Goal: Transaction & Acquisition: Purchase product/service

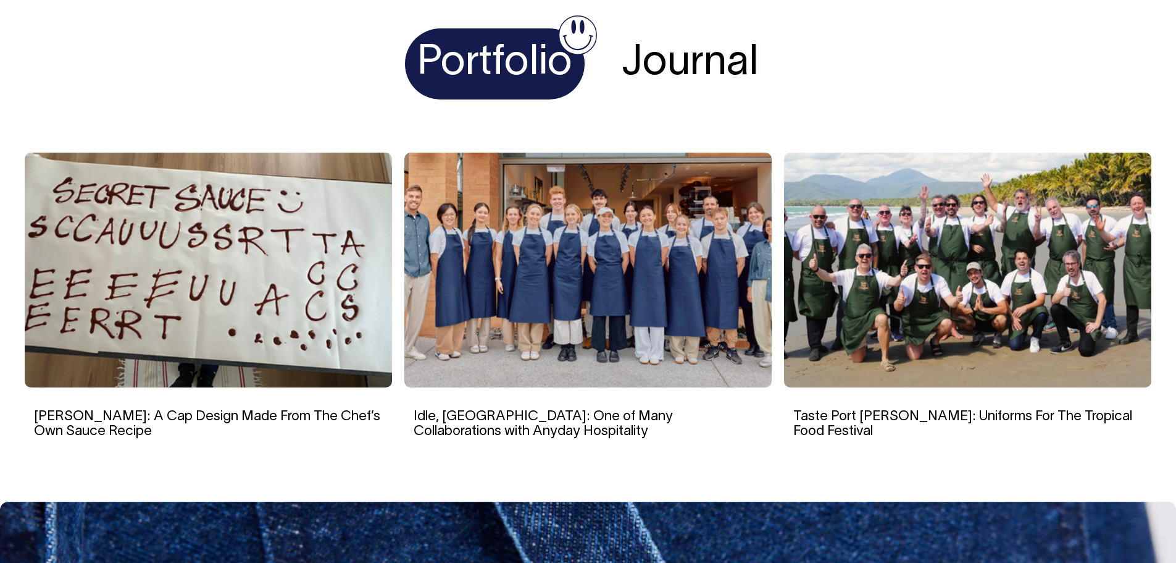
scroll to position [2408, 0]
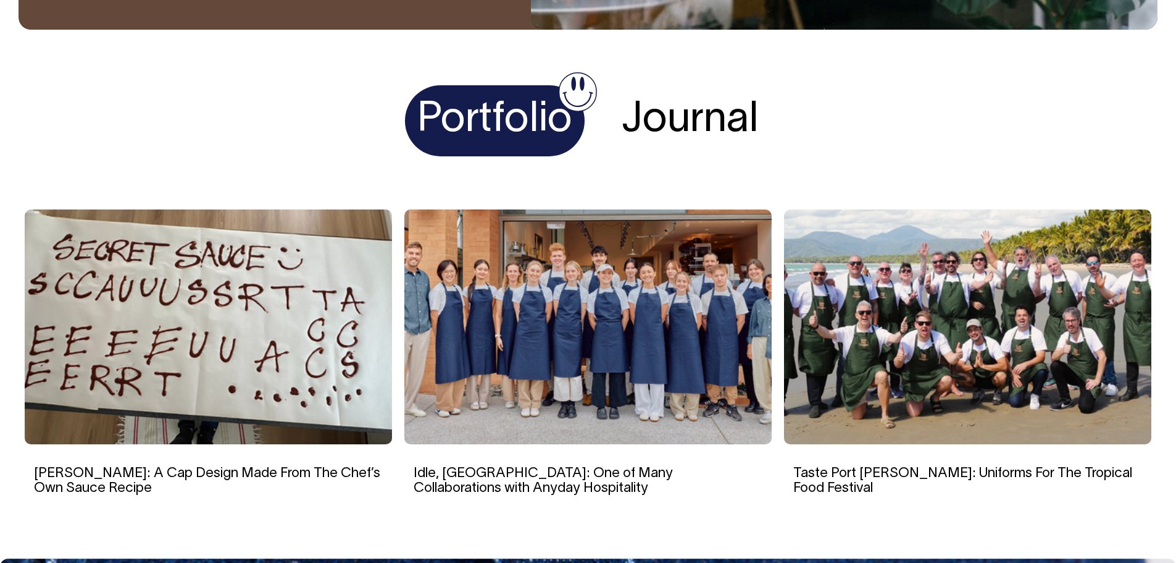
click at [897, 227] on img at bounding box center [967, 326] width 367 height 235
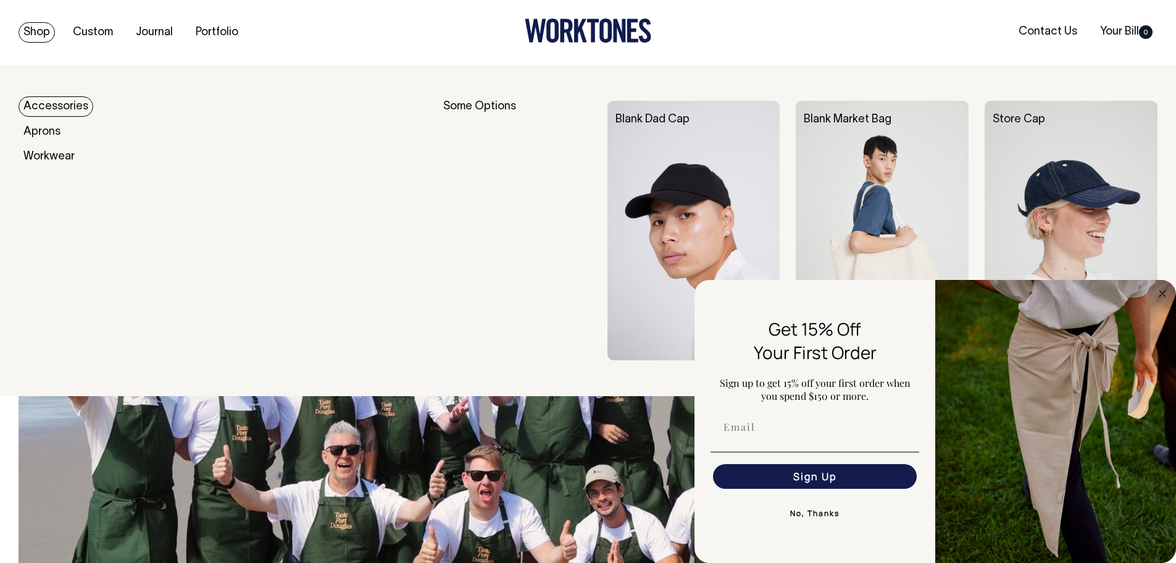
click at [50, 40] on link "Shop" at bounding box center [37, 32] width 36 height 20
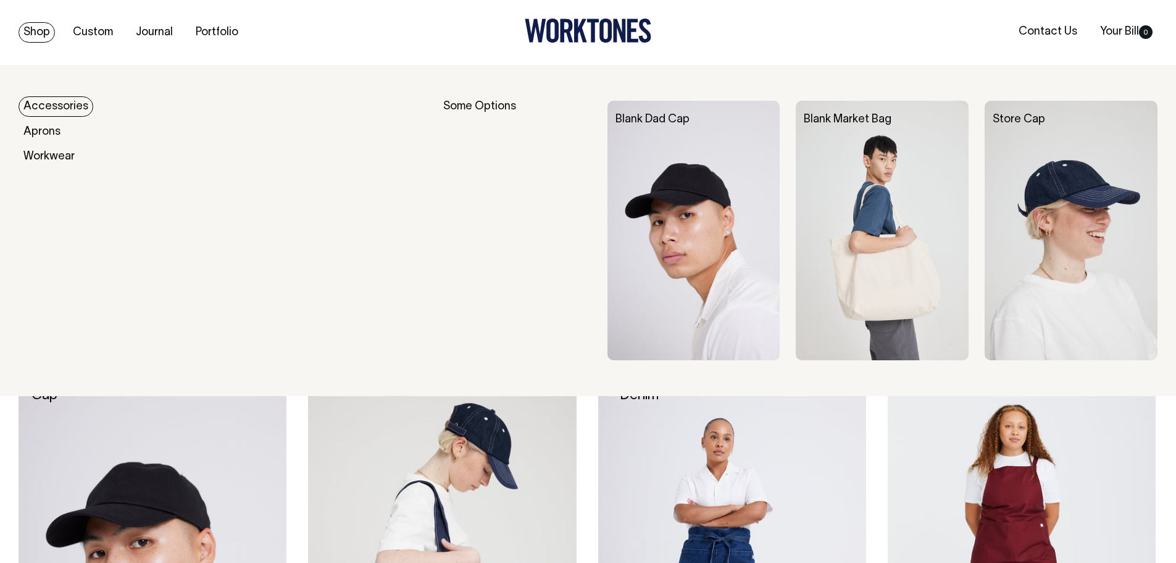
click at [36, 28] on link "Shop" at bounding box center [37, 32] width 36 height 20
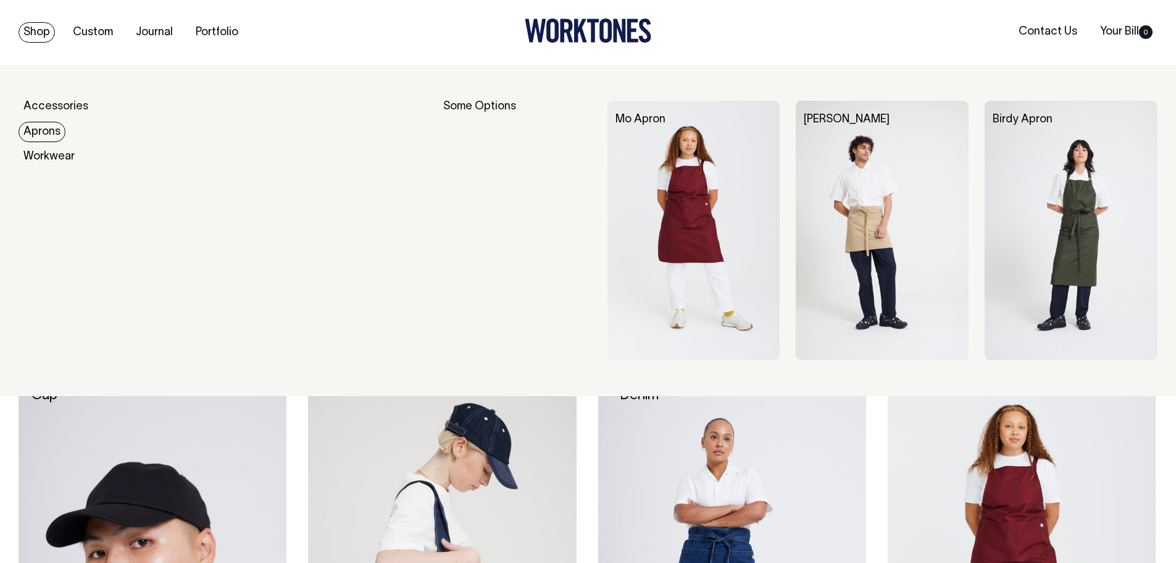
click at [40, 133] on link "Aprons" at bounding box center [42, 132] width 47 height 20
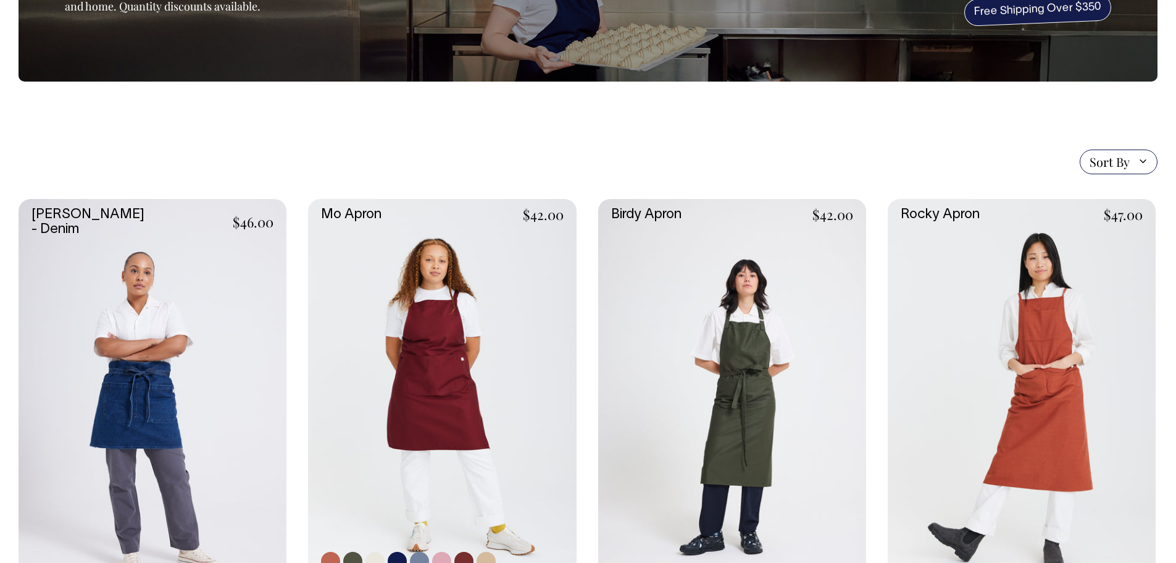
click at [437, 309] on link at bounding box center [442, 400] width 268 height 402
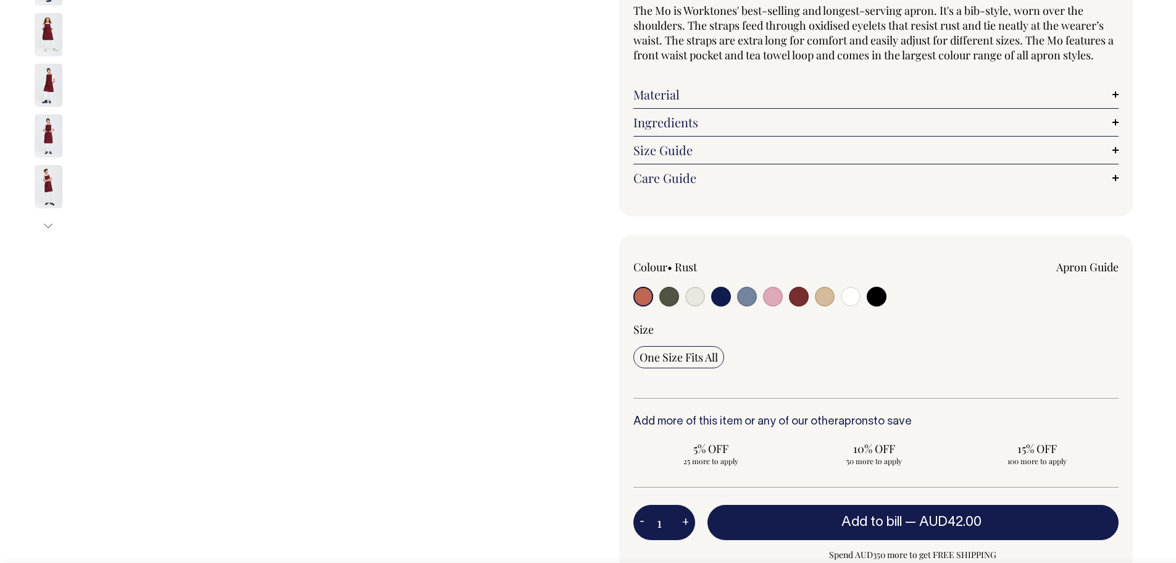
scroll to position [123, 0]
click at [668, 293] on input "radio" at bounding box center [669, 296] width 20 height 20
radio input "true"
select select "Olive"
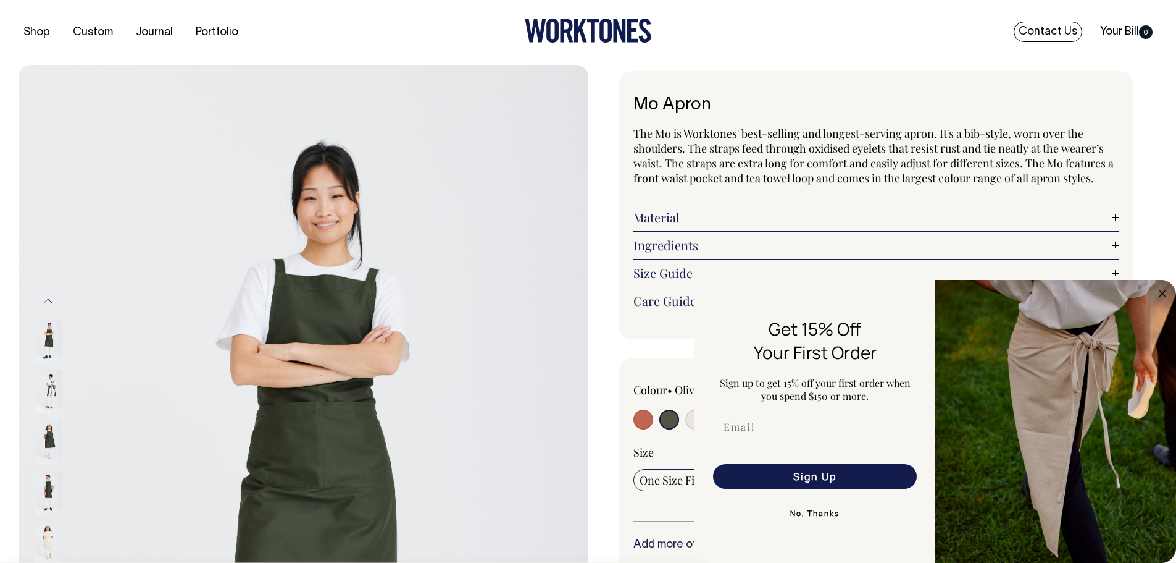
click at [1065, 23] on link "Contact Us" at bounding box center [1048, 32] width 69 height 20
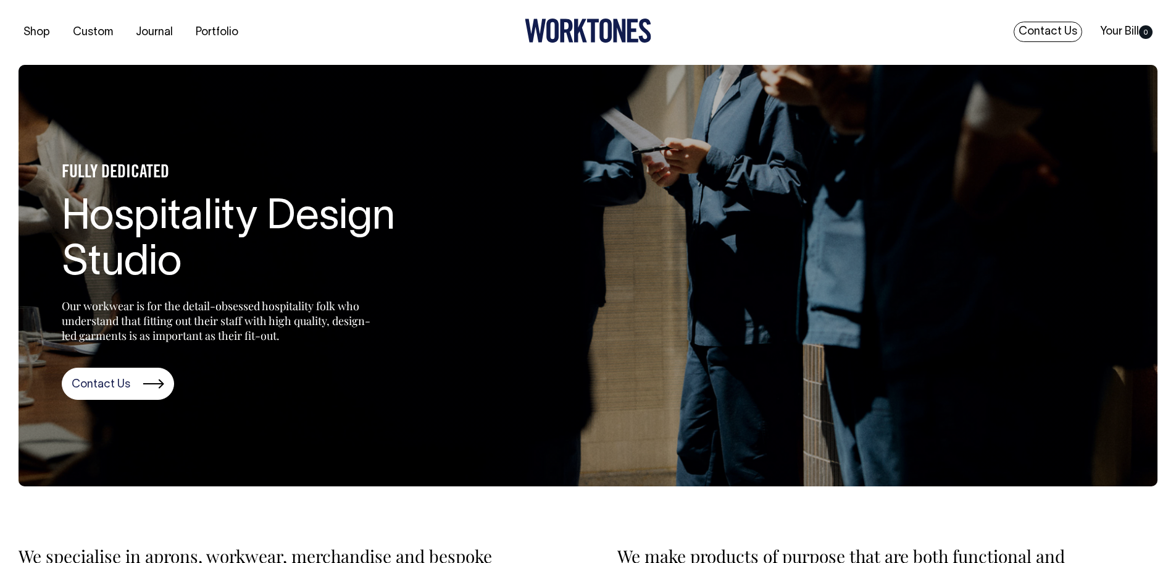
click at [1048, 34] on link "Contact Us" at bounding box center [1048, 32] width 69 height 20
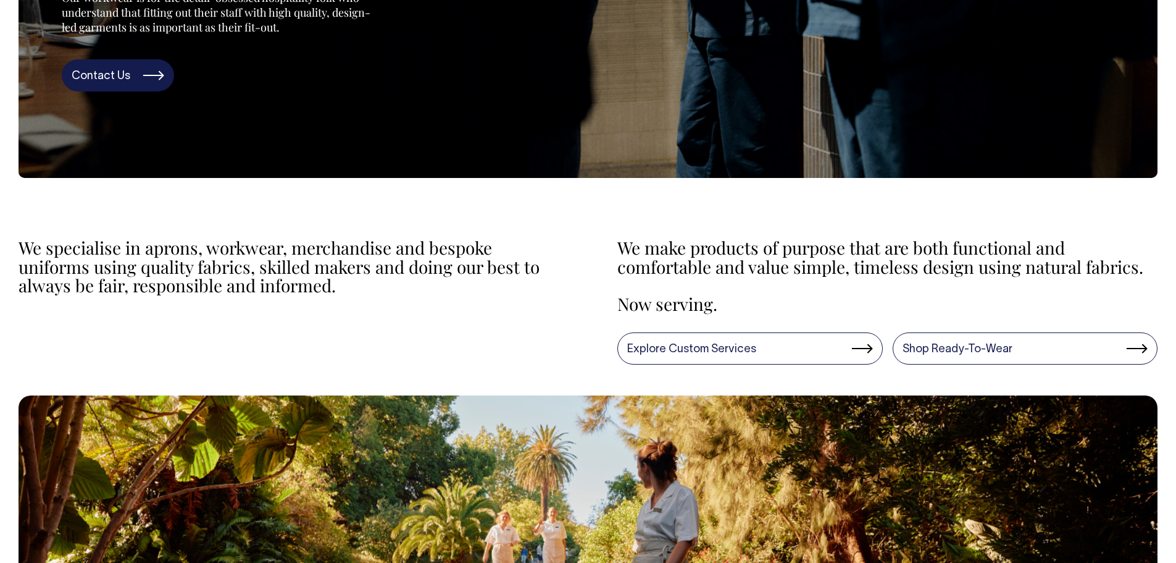
click at [148, 74] on link "Contact Us" at bounding box center [118, 75] width 112 height 32
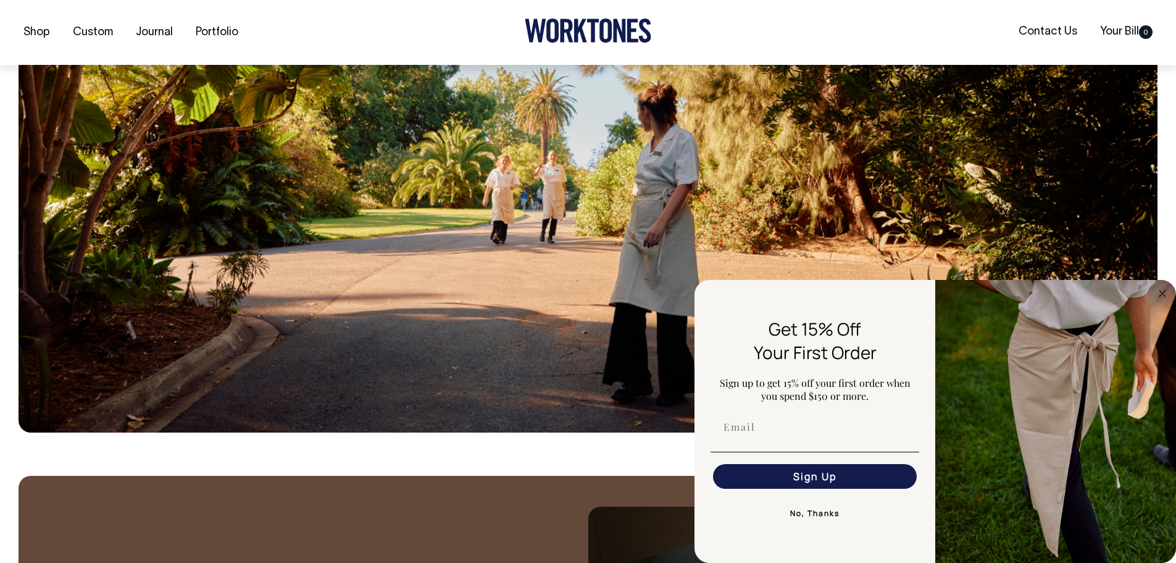
scroll to position [665, 0]
click at [808, 516] on button "No, Thanks" at bounding box center [815, 513] width 209 height 25
